Goal: Task Accomplishment & Management: Manage account settings

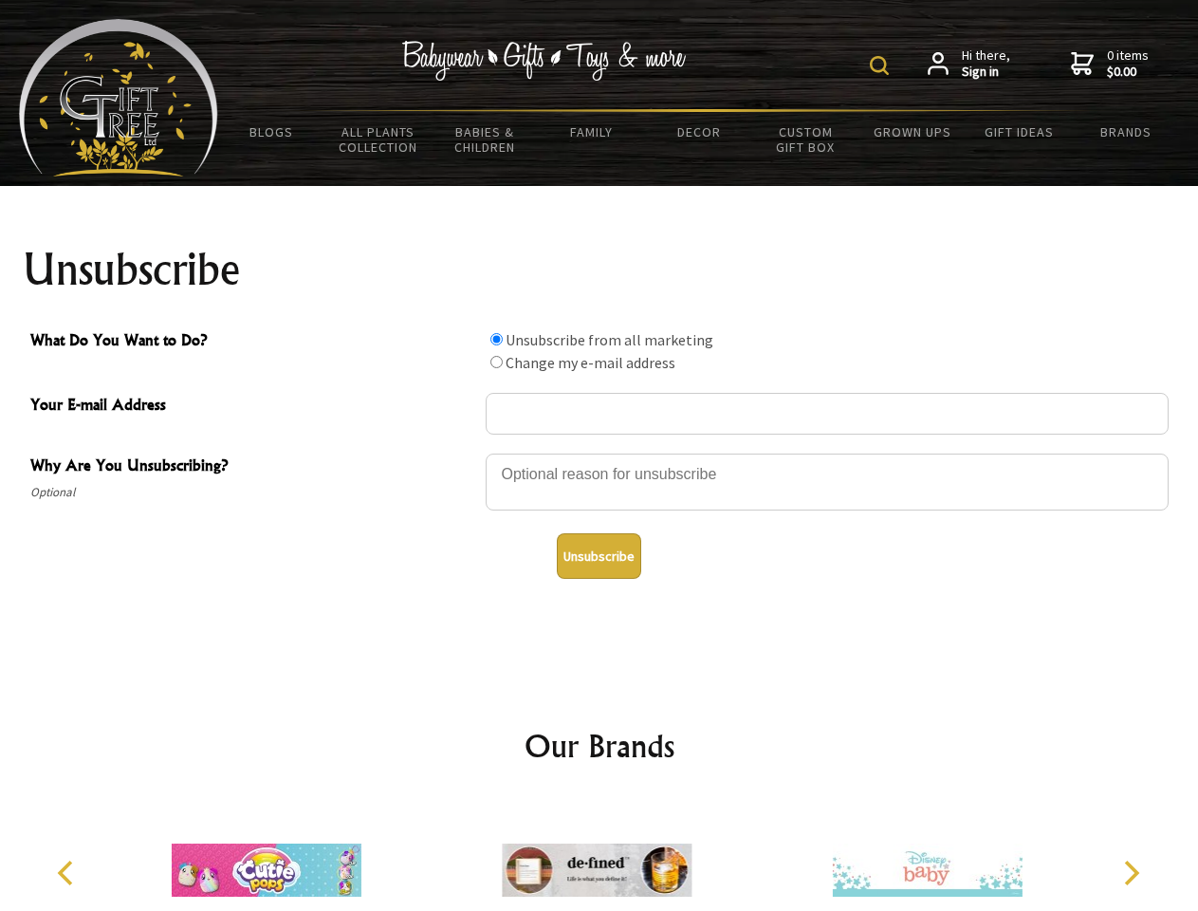
click at [882, 65] on img at bounding box center [879, 65] width 19 height 19
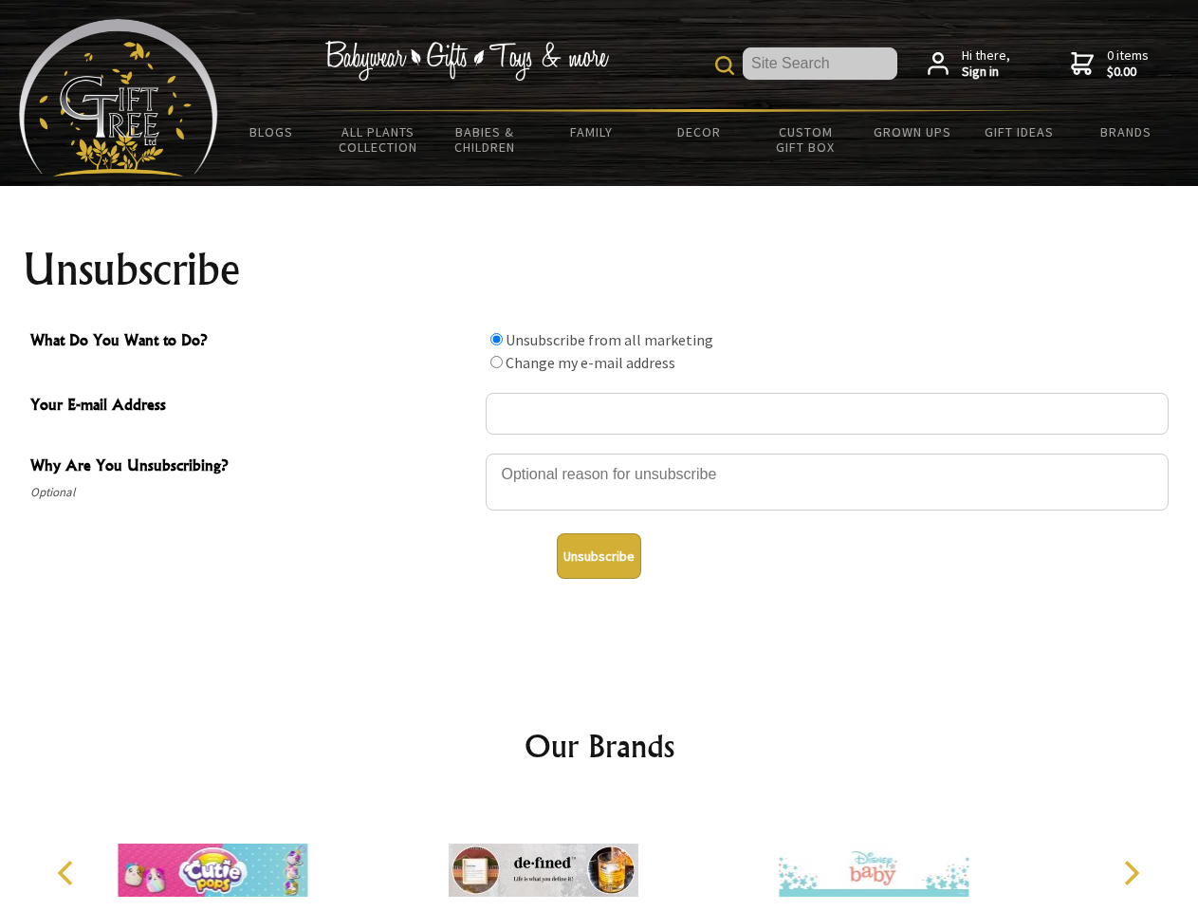
click at [600, 453] on div at bounding box center [827, 485] width 683 height 66
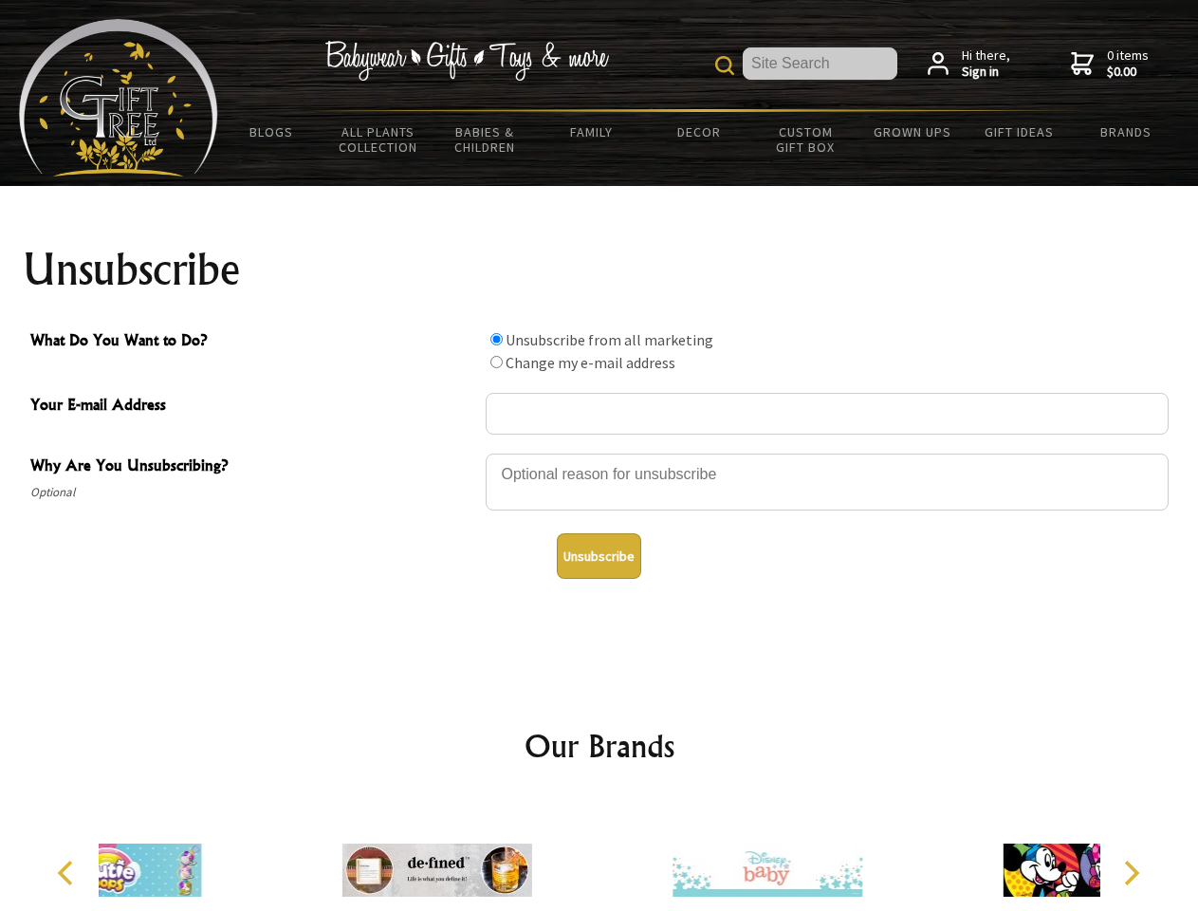
click at [496, 339] on input "What Do You Want to Do?" at bounding box center [496, 339] width 12 height 12
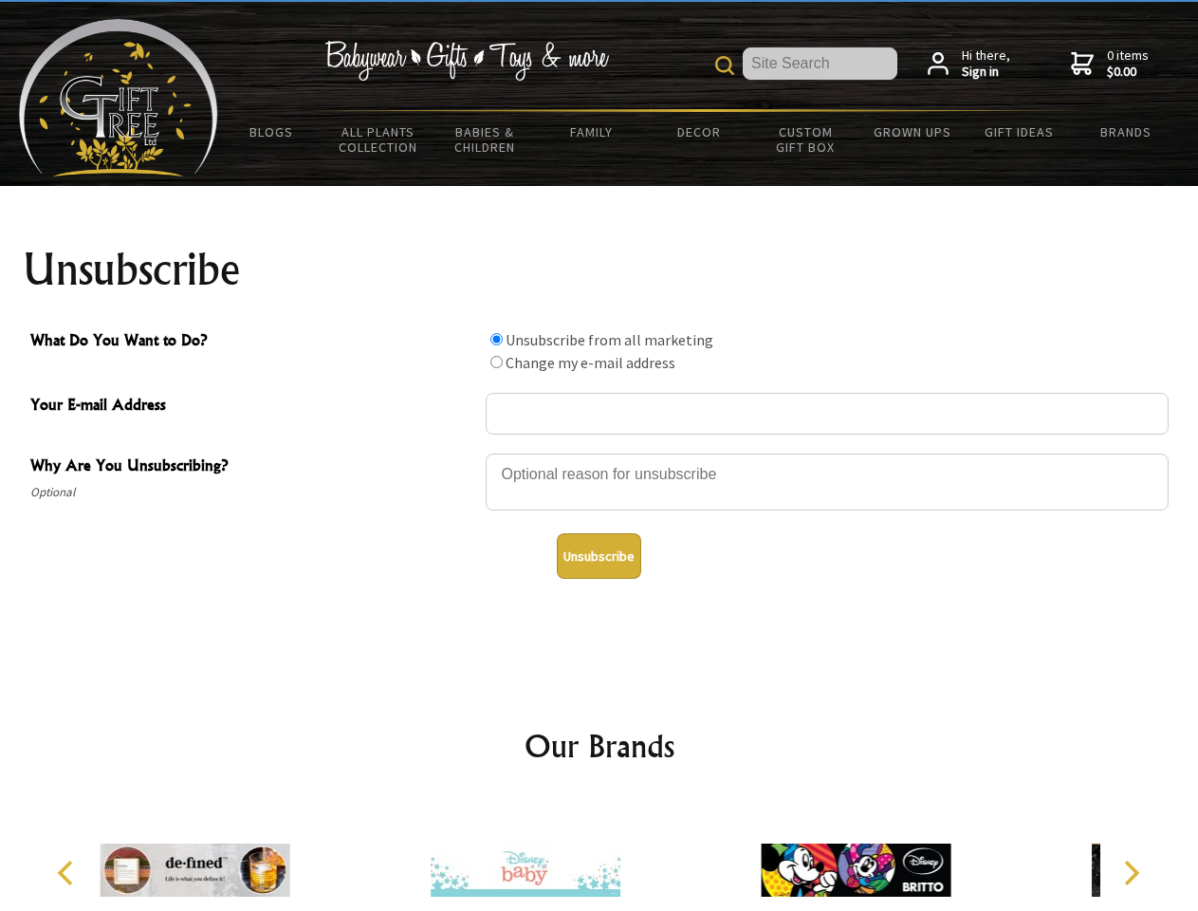
click at [496, 361] on input "What Do You Want to Do?" at bounding box center [496, 362] width 12 height 12
radio input "true"
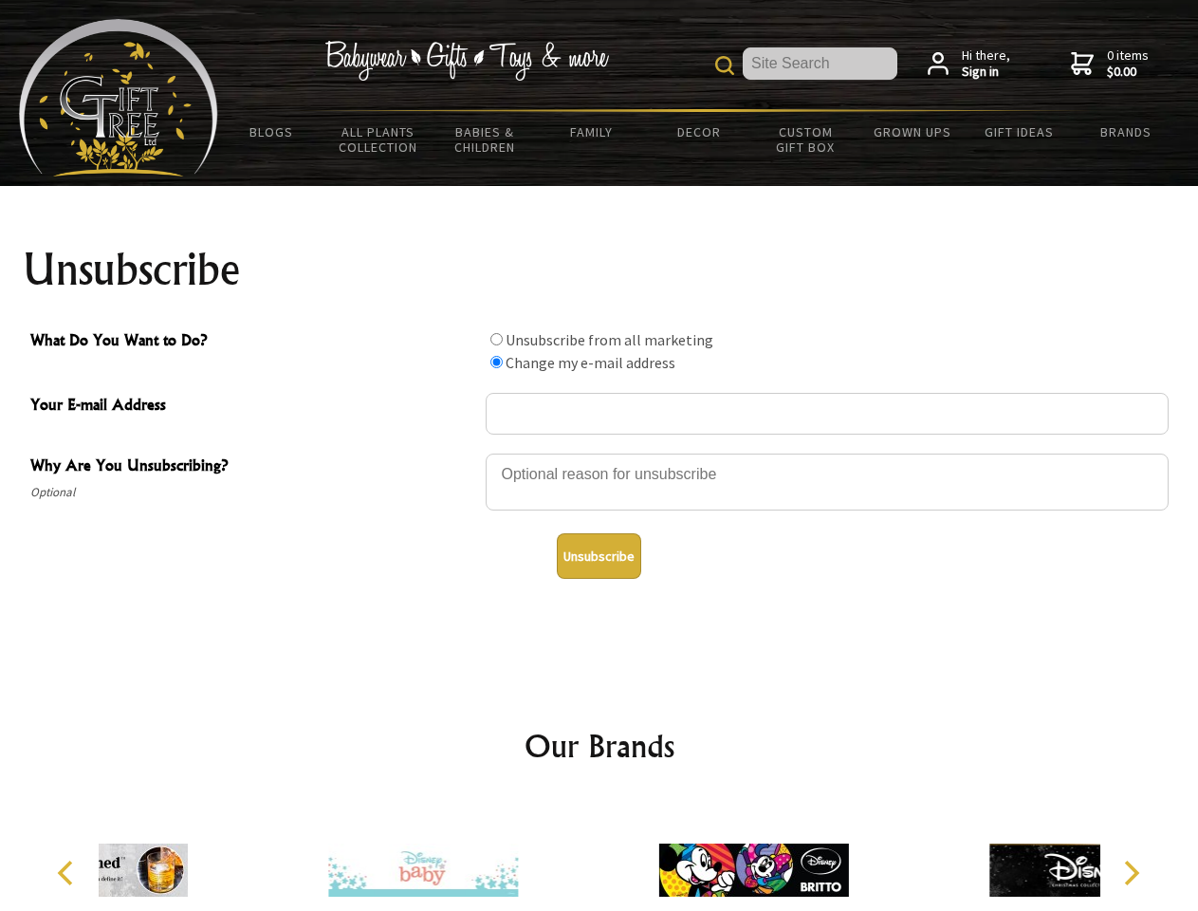
click at [599, 556] on button "Unsubscribe" at bounding box center [599, 556] width 84 height 46
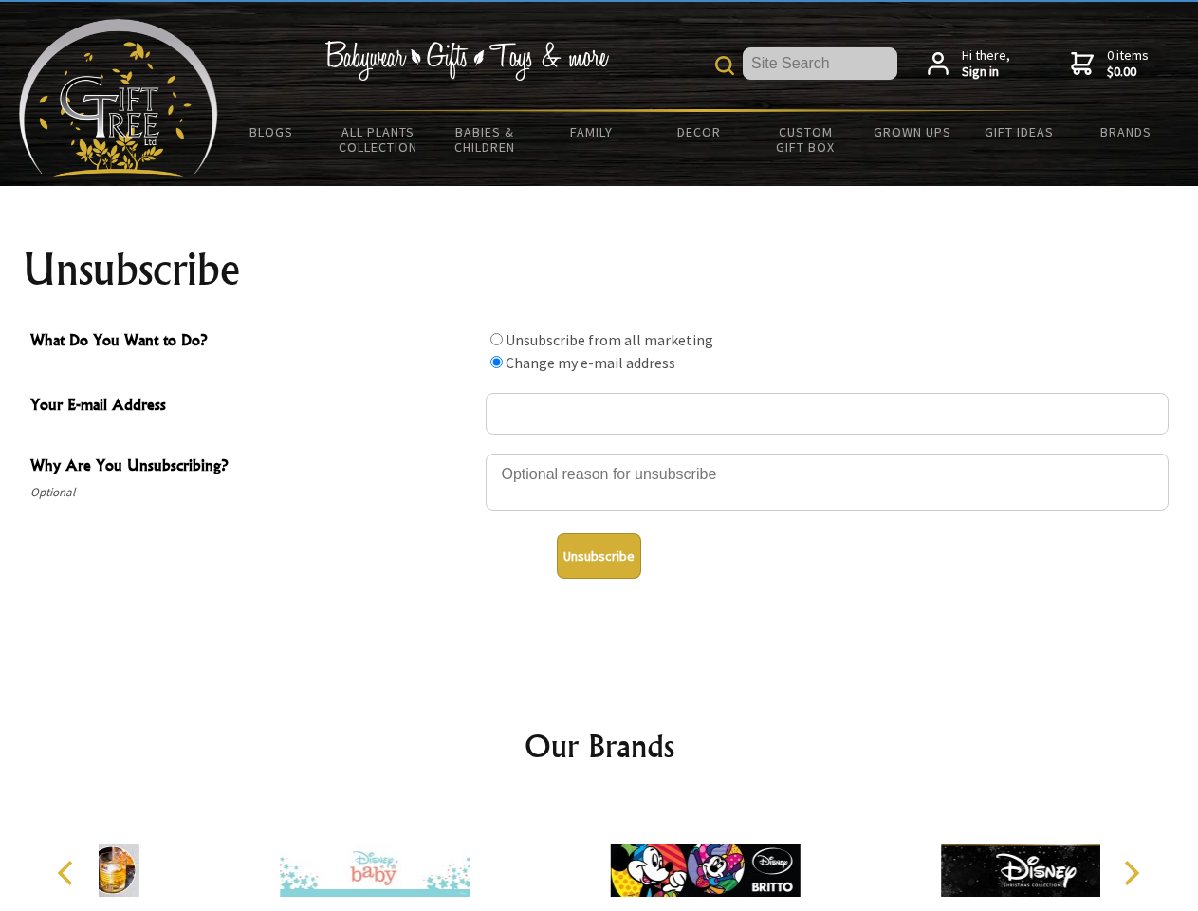
click at [68, 873] on icon "Previous" at bounding box center [67, 872] width 25 height 25
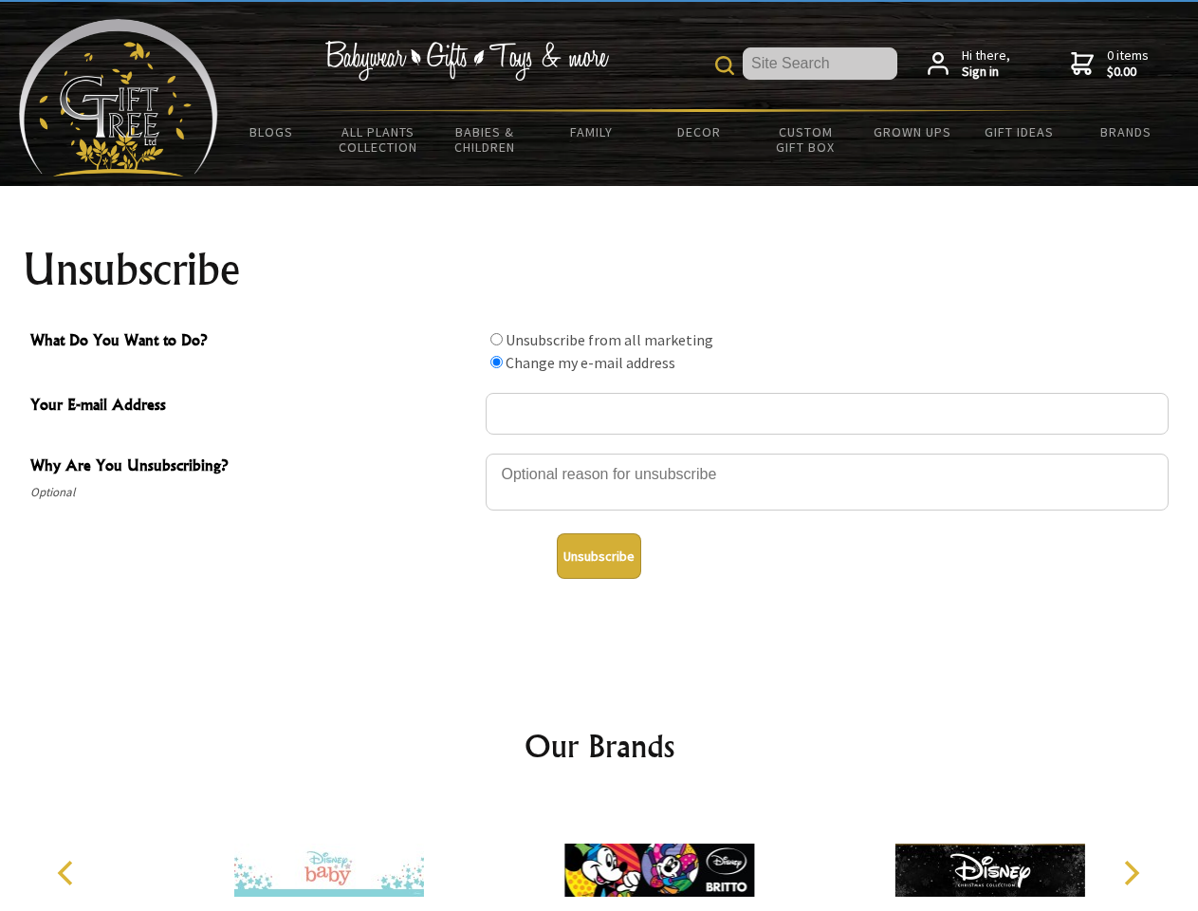
click at [1131, 873] on icon "Next" at bounding box center [1130, 872] width 25 height 25
